Goal: Task Accomplishment & Management: Use online tool/utility

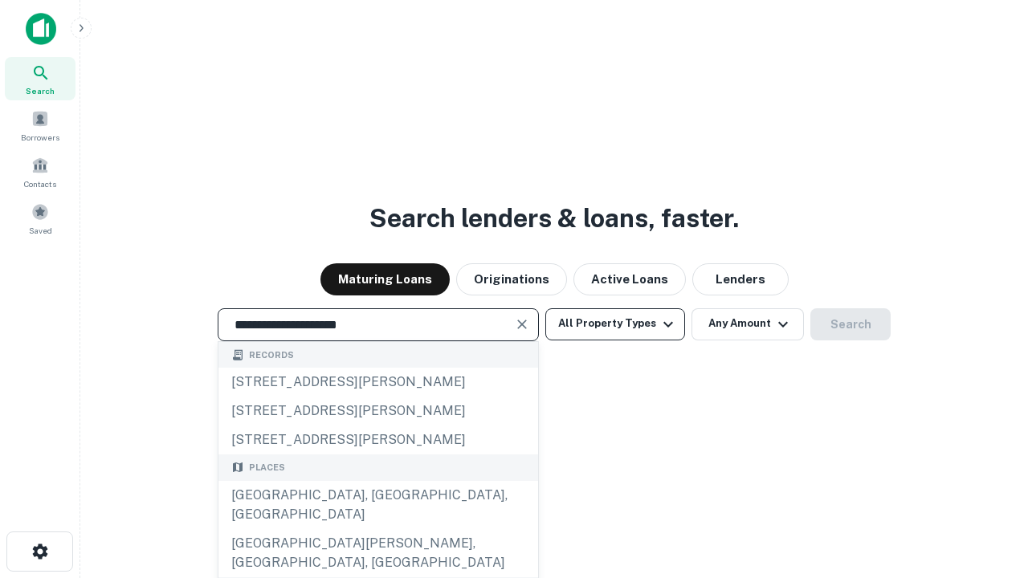
type input "**********"
click at [615, 324] on button "All Property Types" at bounding box center [616, 325] width 140 height 32
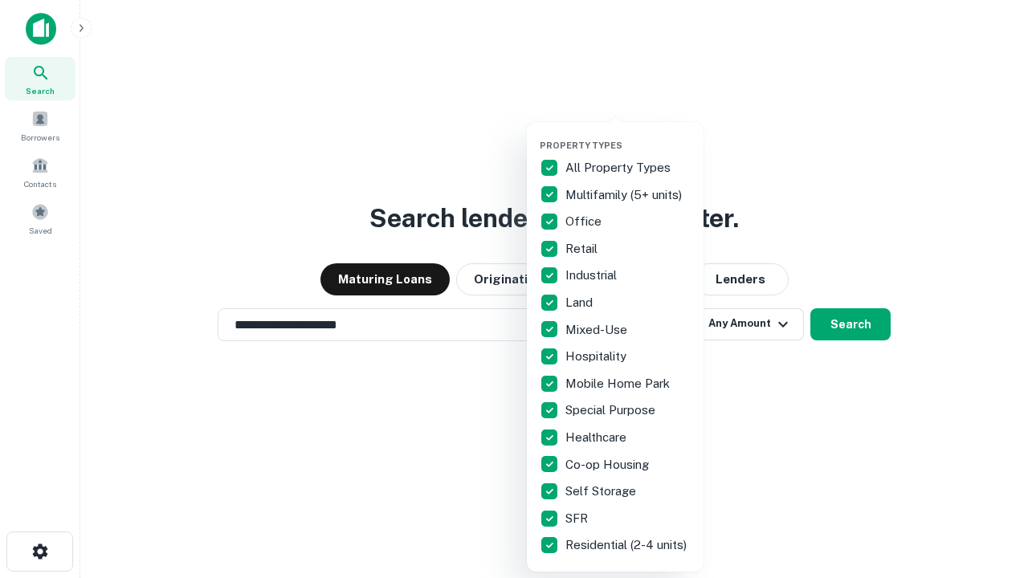
click at [628, 135] on button "button" at bounding box center [628, 135] width 177 height 1
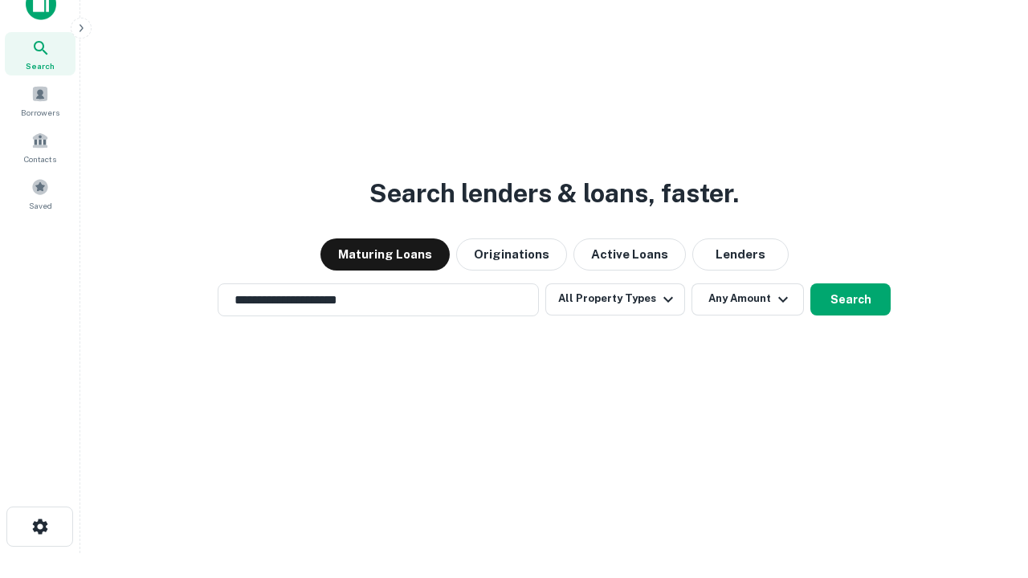
scroll to position [10, 194]
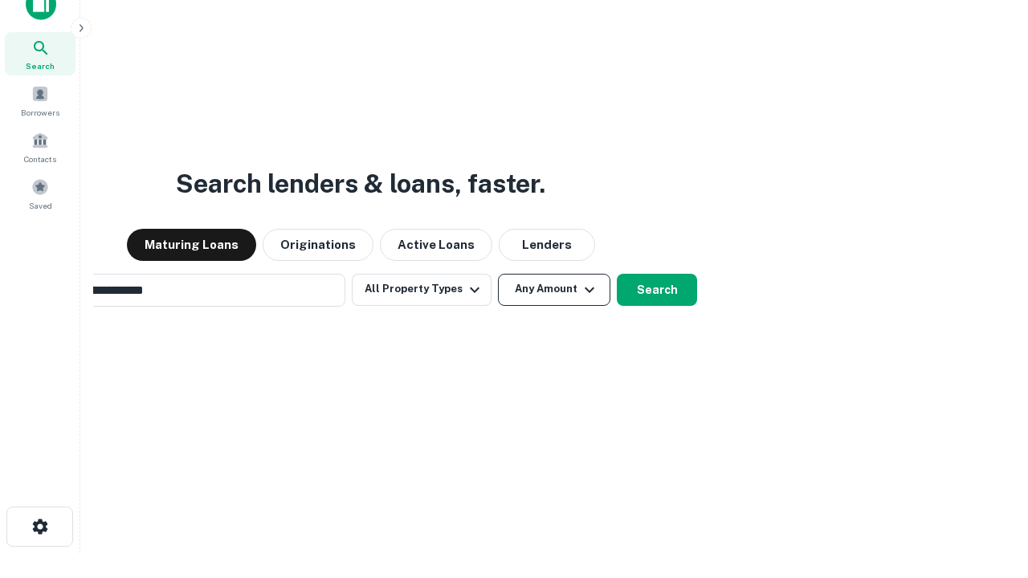
click at [498, 274] on button "Any Amount" at bounding box center [554, 290] width 112 height 32
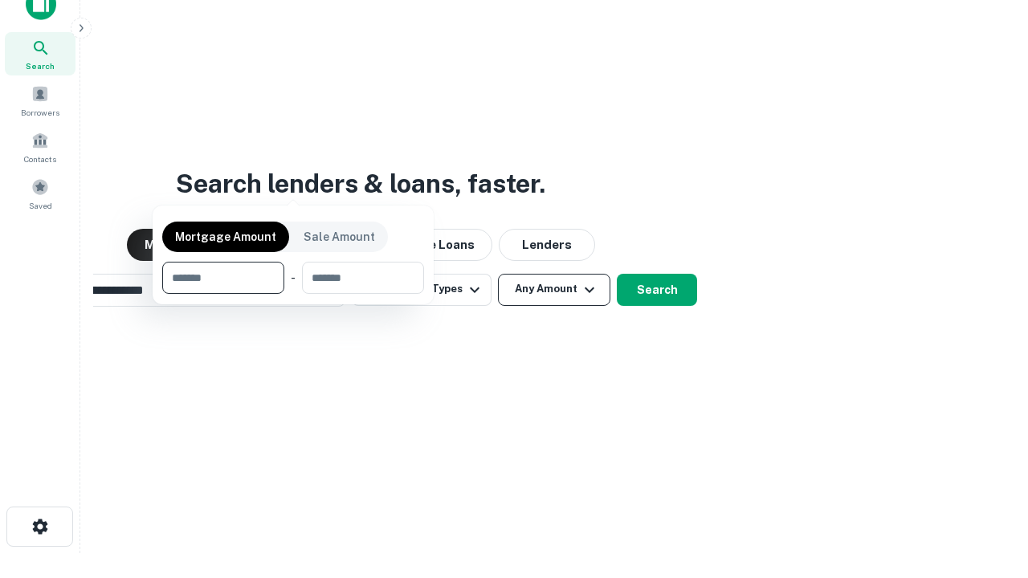
scroll to position [26, 0]
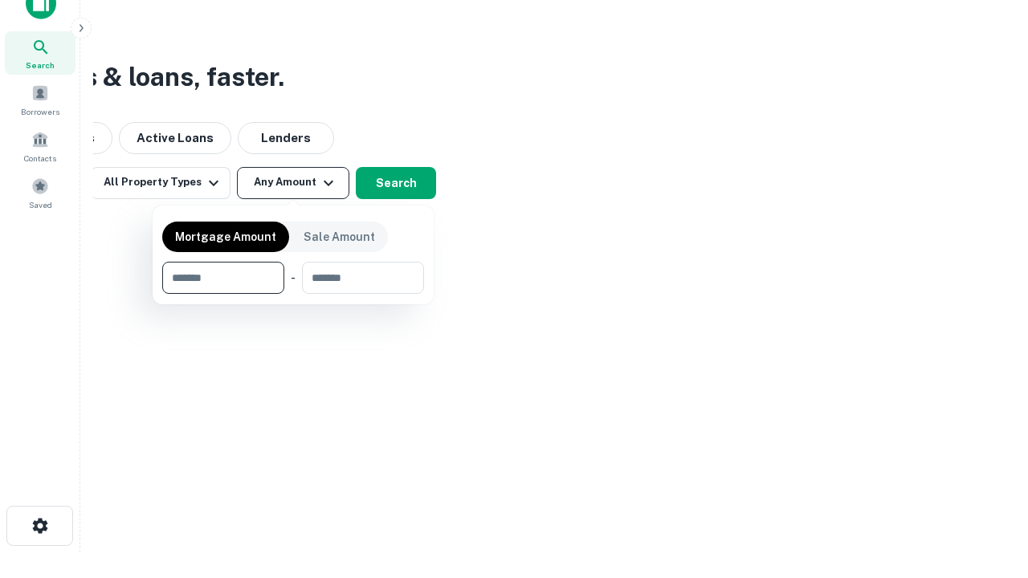
type input "*******"
click at [293, 294] on button "button" at bounding box center [293, 294] width 262 height 1
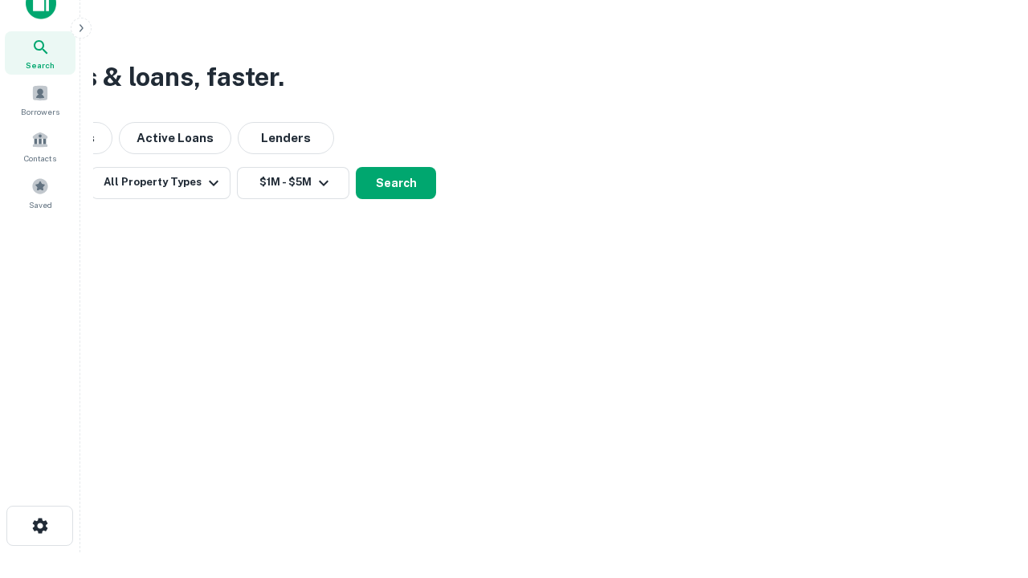
scroll to position [25, 0]
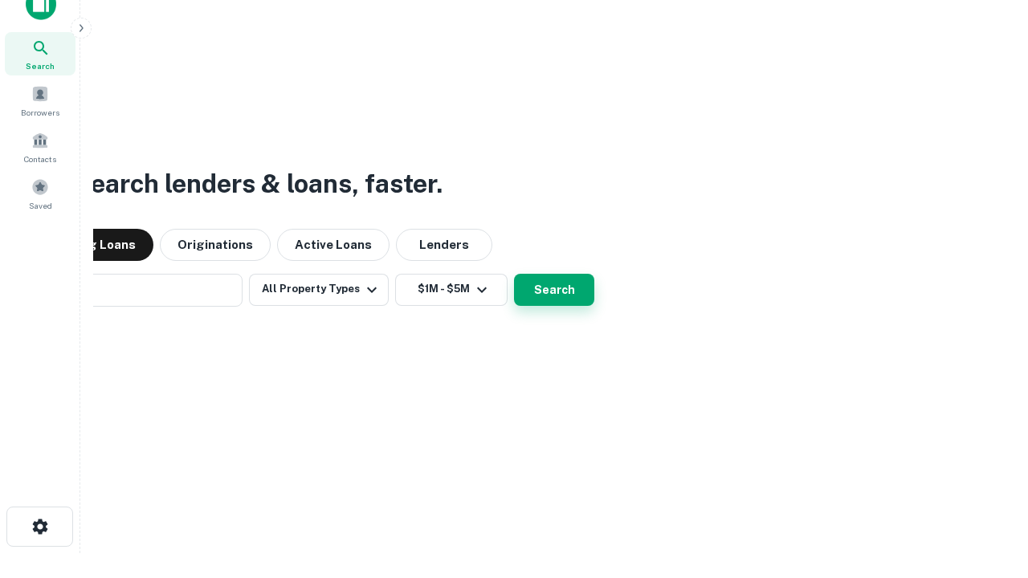
click at [514, 274] on button "Search" at bounding box center [554, 290] width 80 height 32
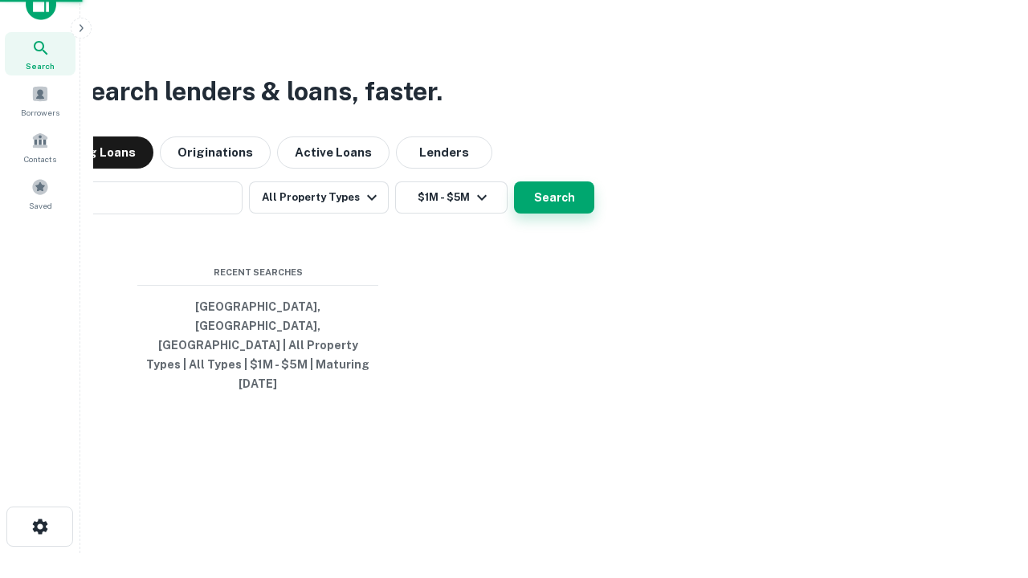
scroll to position [26, 0]
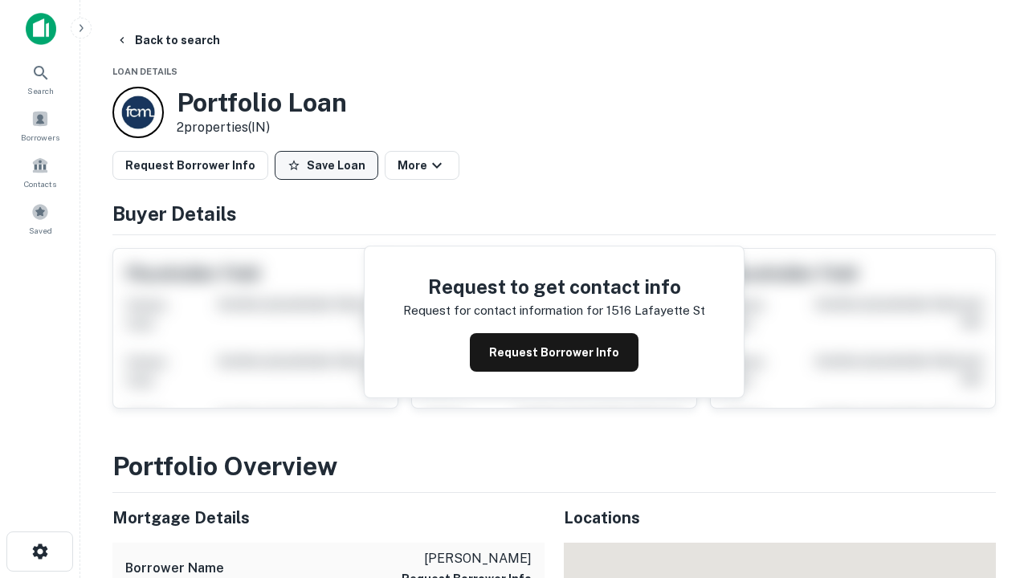
click at [326, 166] on button "Save Loan" at bounding box center [327, 165] width 104 height 29
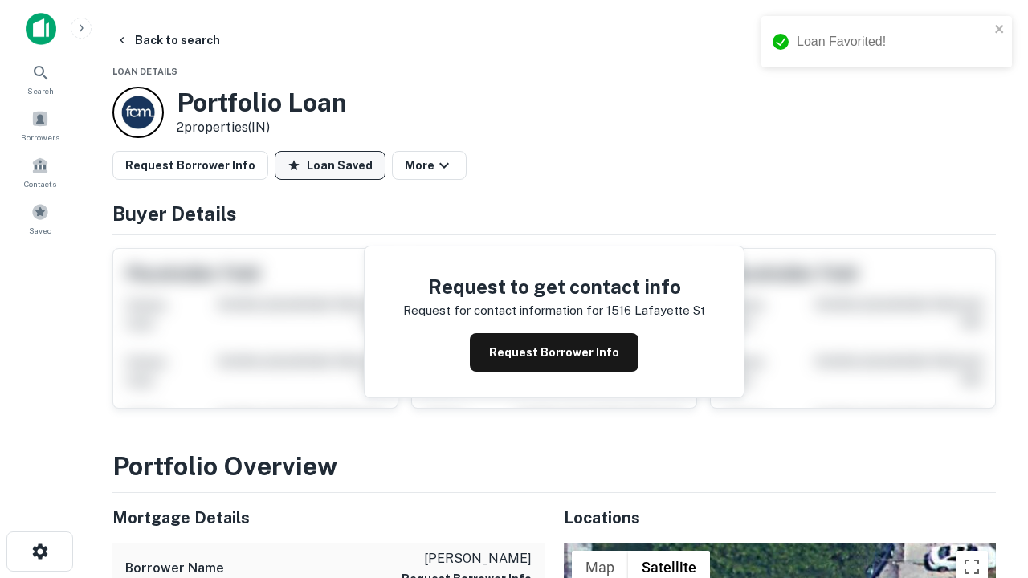
click at [330, 166] on button "Loan Saved" at bounding box center [330, 165] width 111 height 29
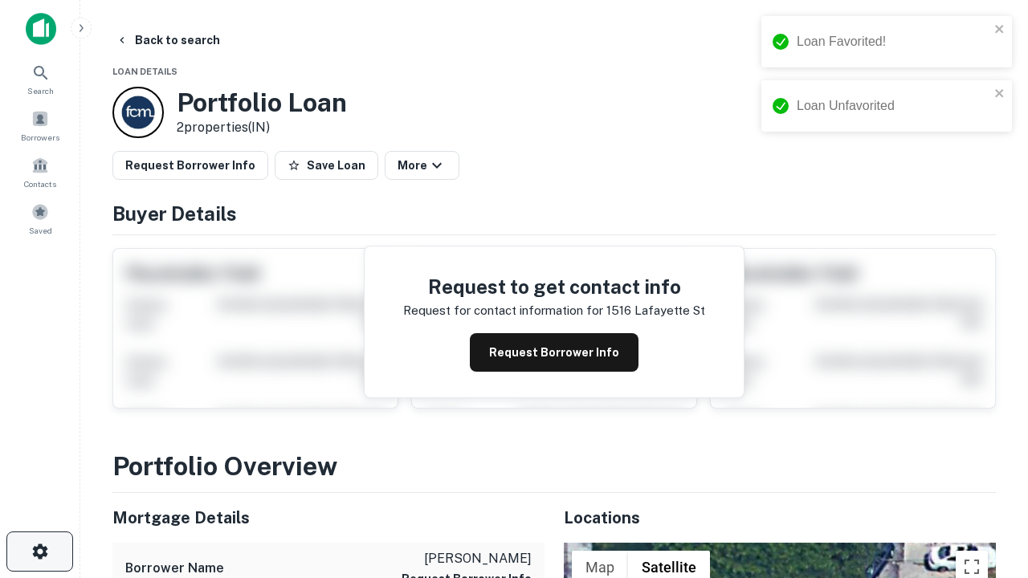
click at [39, 552] on icon "button" at bounding box center [40, 551] width 19 height 19
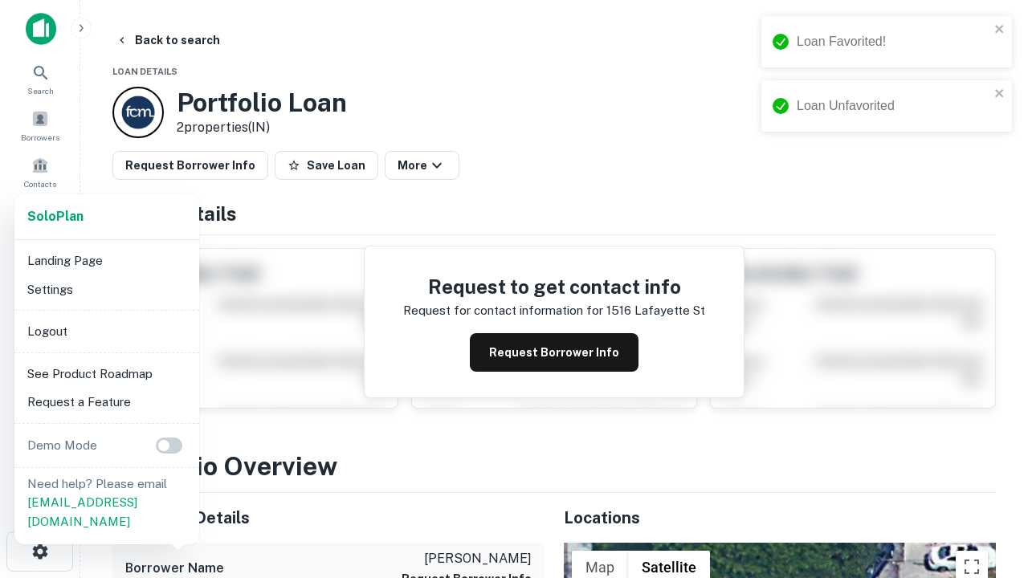
click at [106, 331] on li "Logout" at bounding box center [107, 331] width 172 height 29
